Goal: Find specific page/section

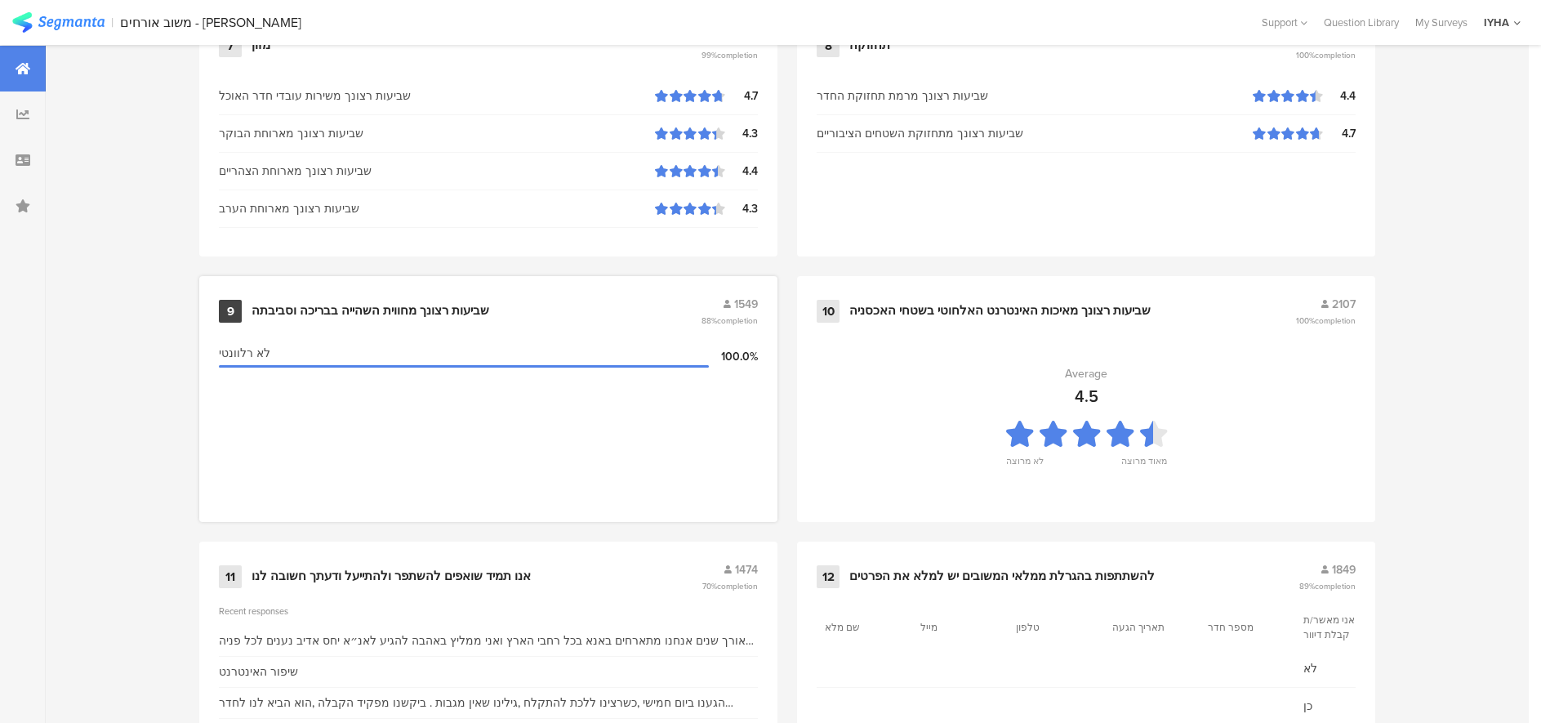
scroll to position [1672, 0]
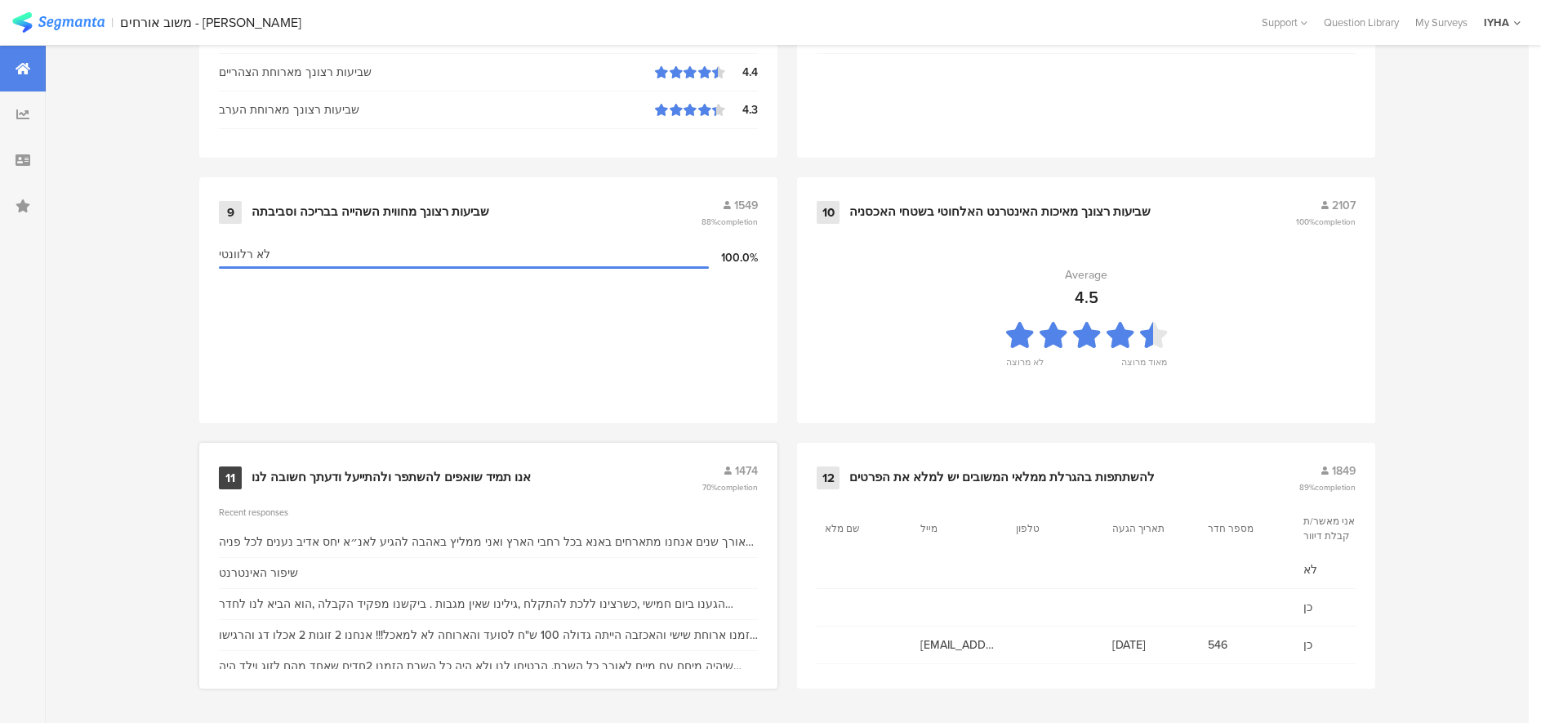
click at [460, 474] on div "אנו תמיד שואפים להשתפר ולהתייעל ודעתך חשובה לנו" at bounding box center [391, 478] width 279 height 16
